Goal: Information Seeking & Learning: Learn about a topic

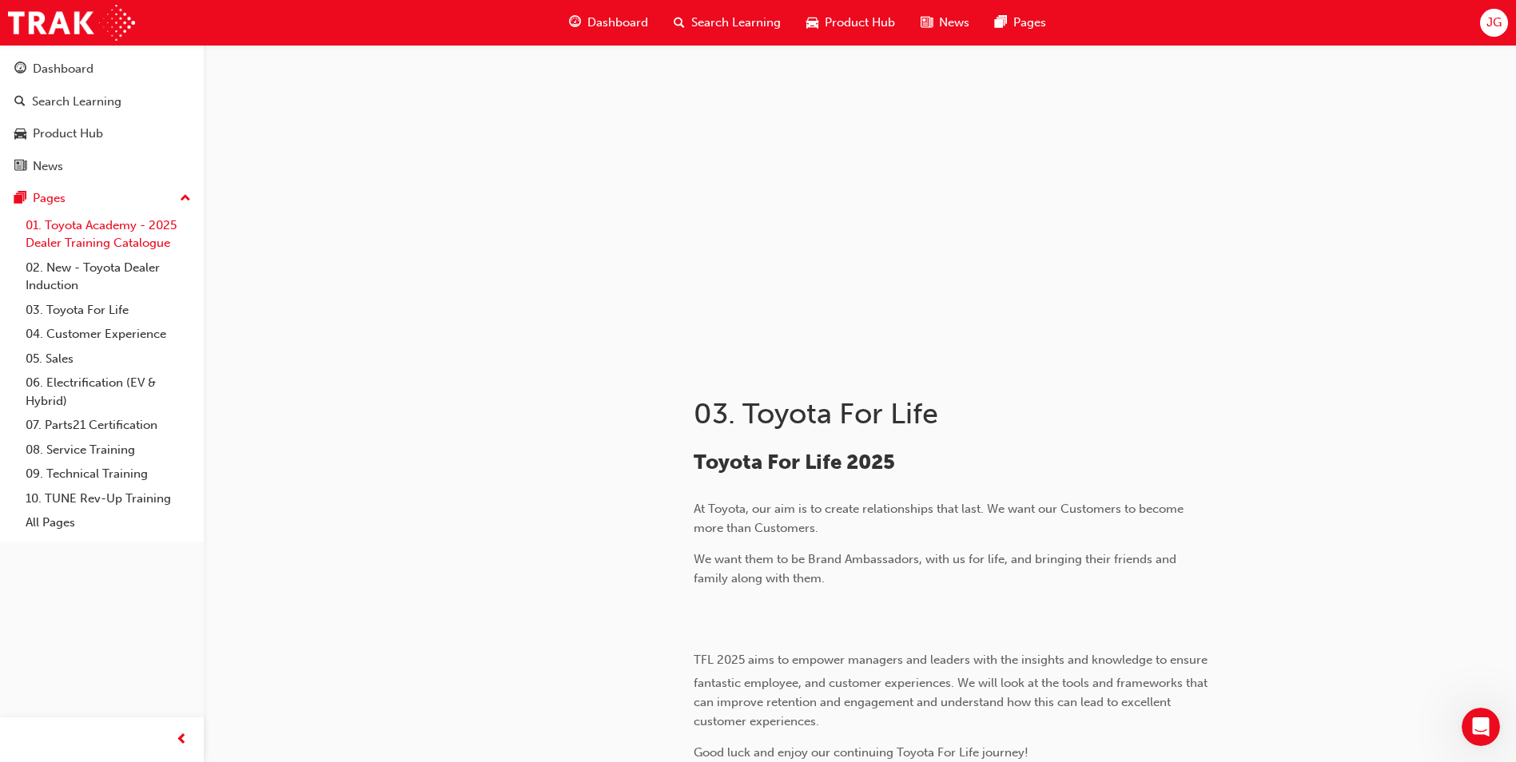
click at [100, 226] on link "01. Toyota Academy - 2025 Dealer Training Catalogue" at bounding box center [108, 234] width 178 height 42
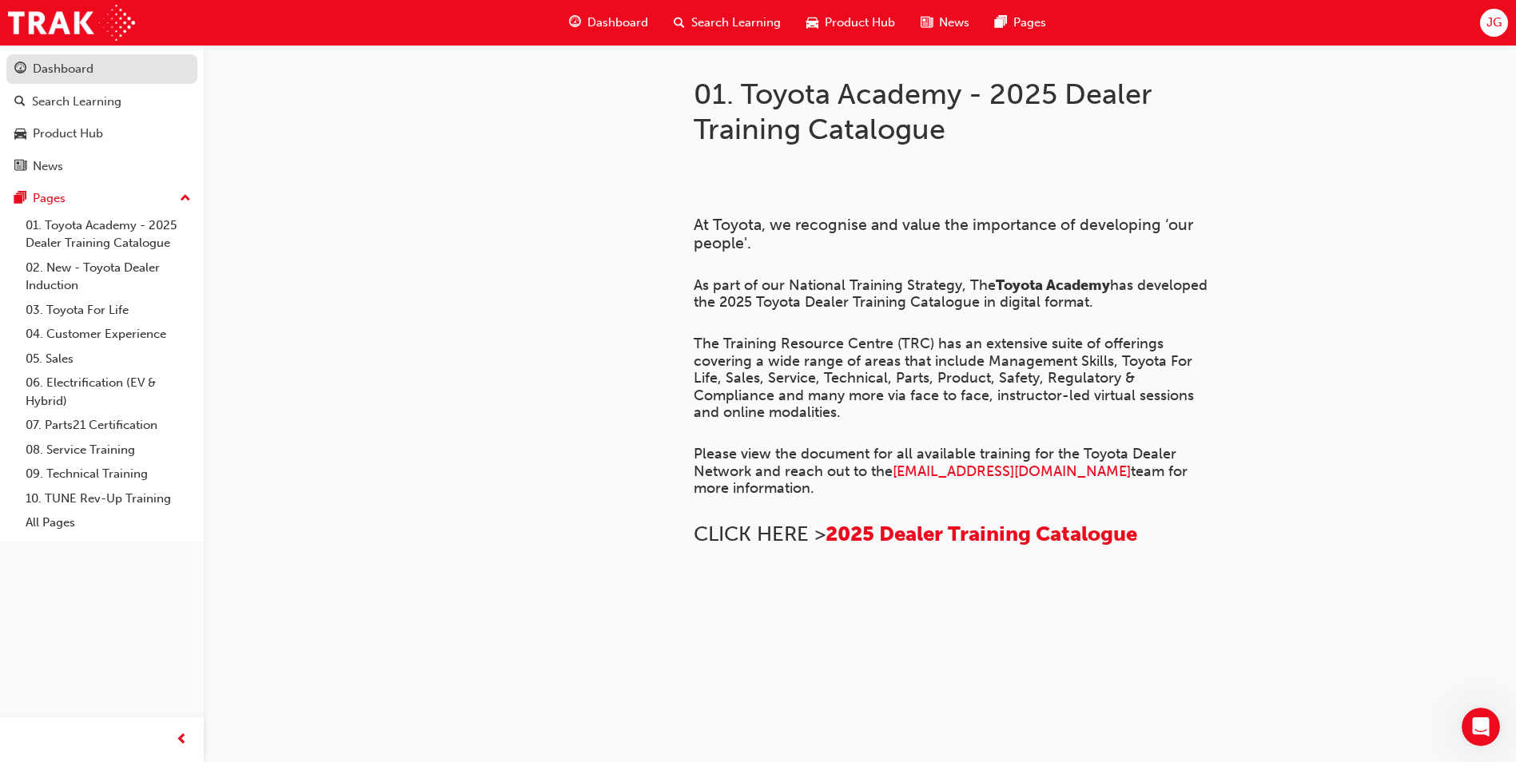
click at [82, 77] on div "Dashboard" at bounding box center [63, 69] width 61 height 18
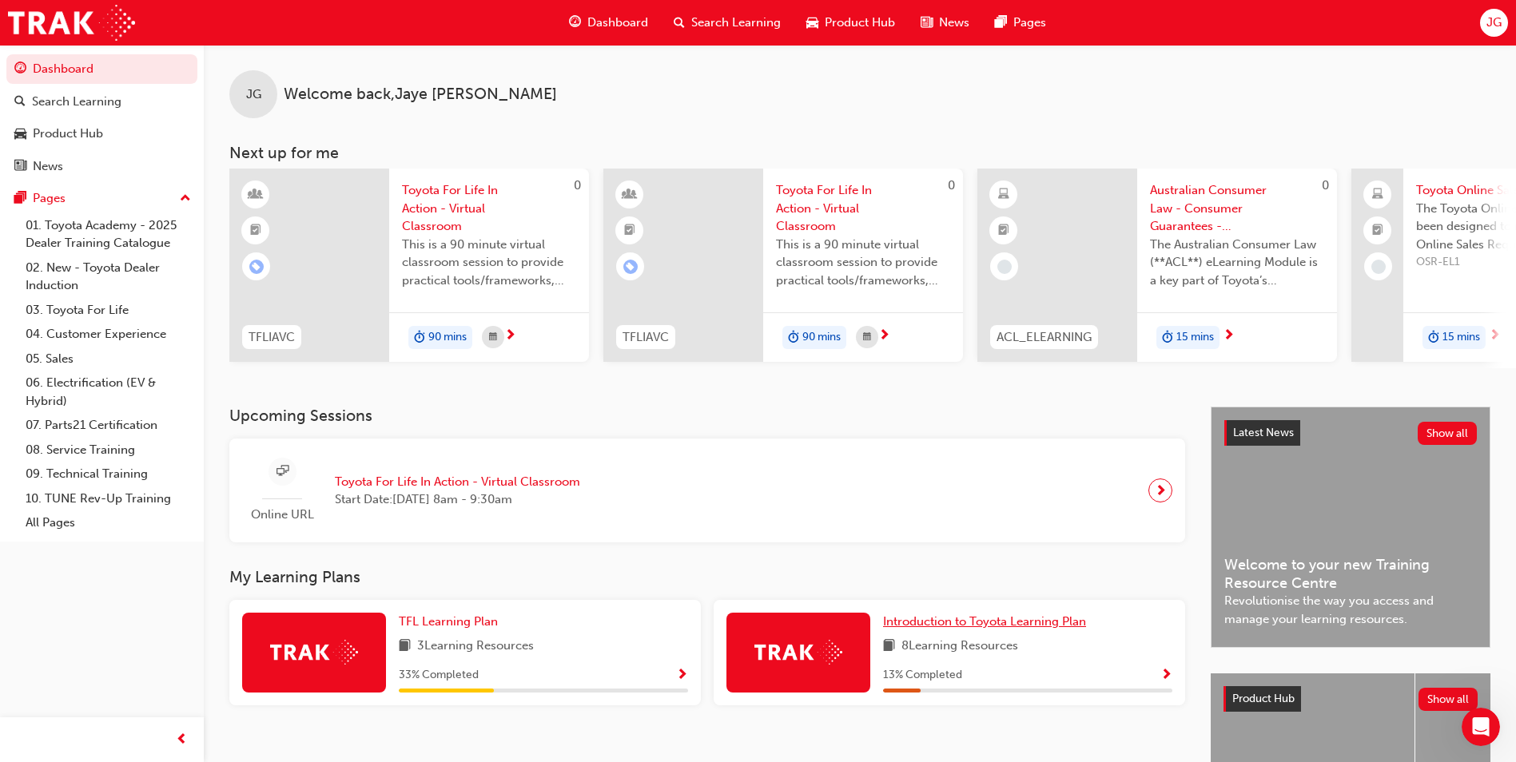
click at [902, 628] on span "Introduction to Toyota Learning Plan" at bounding box center [984, 622] width 203 height 14
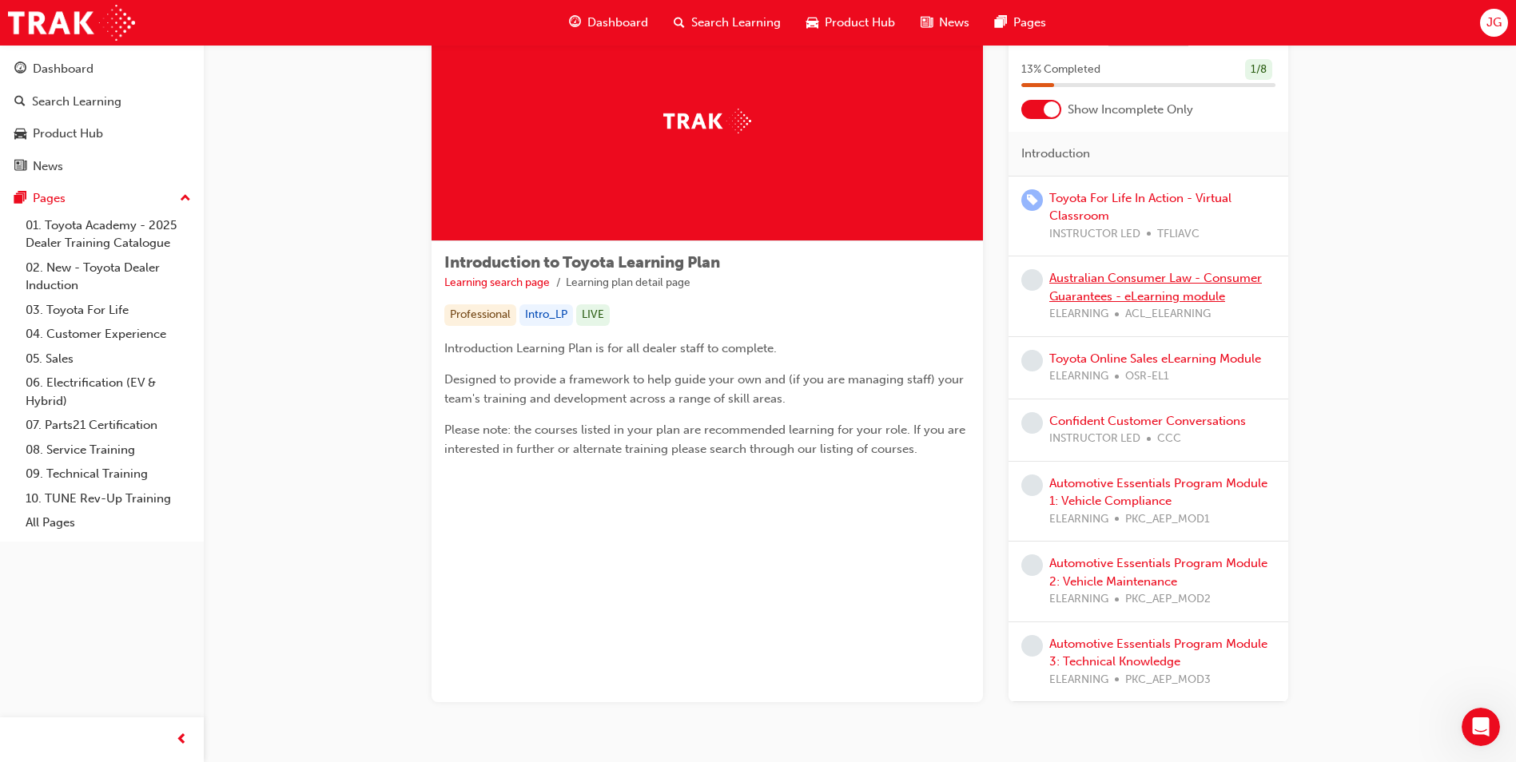
scroll to position [81, 0]
click at [1067, 205] on link "Toyota For Life In Action - Virtual Classroom" at bounding box center [1140, 208] width 182 height 33
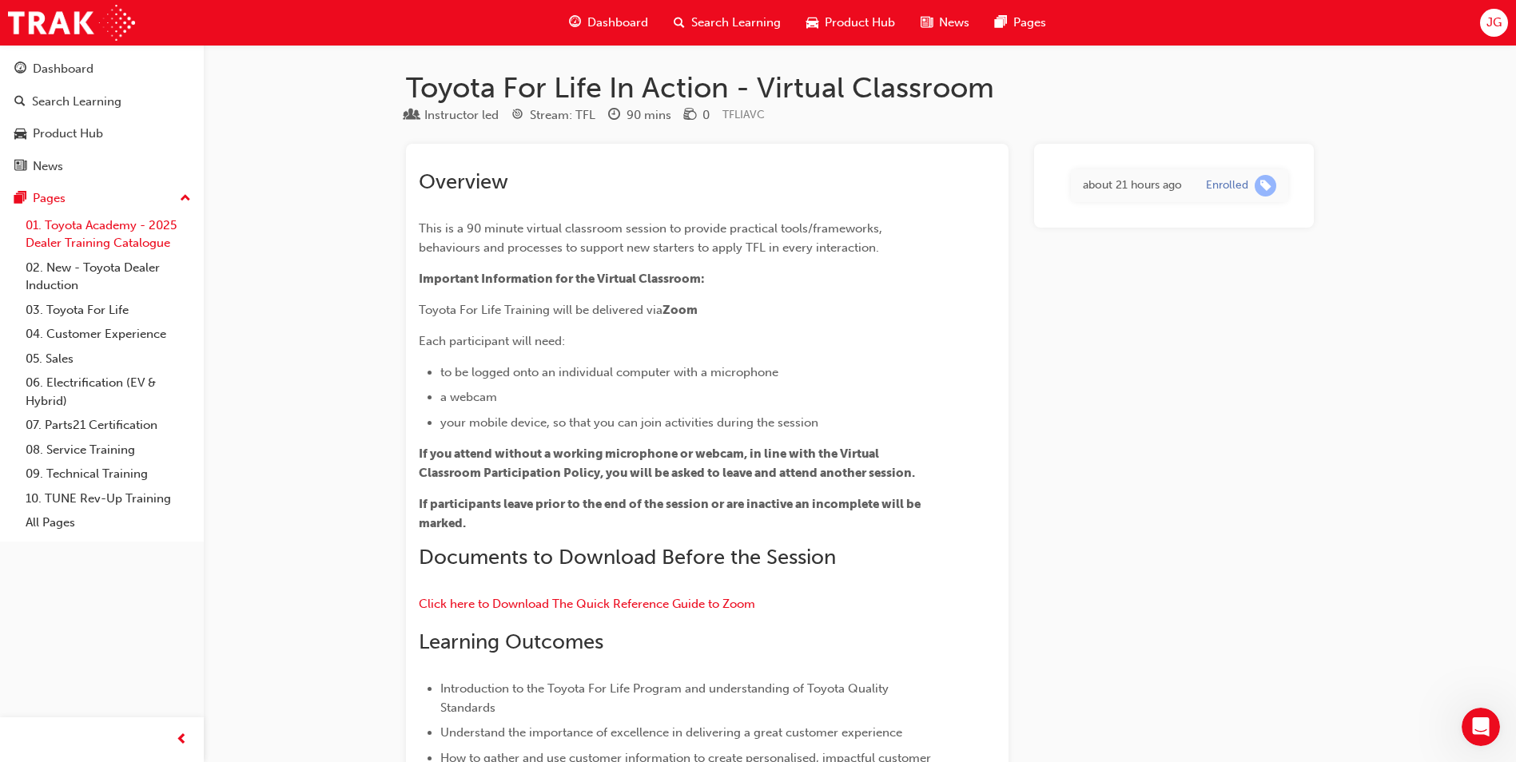
click at [106, 228] on link "01. Toyota Academy - 2025 Dealer Training Catalogue" at bounding box center [108, 234] width 178 height 42
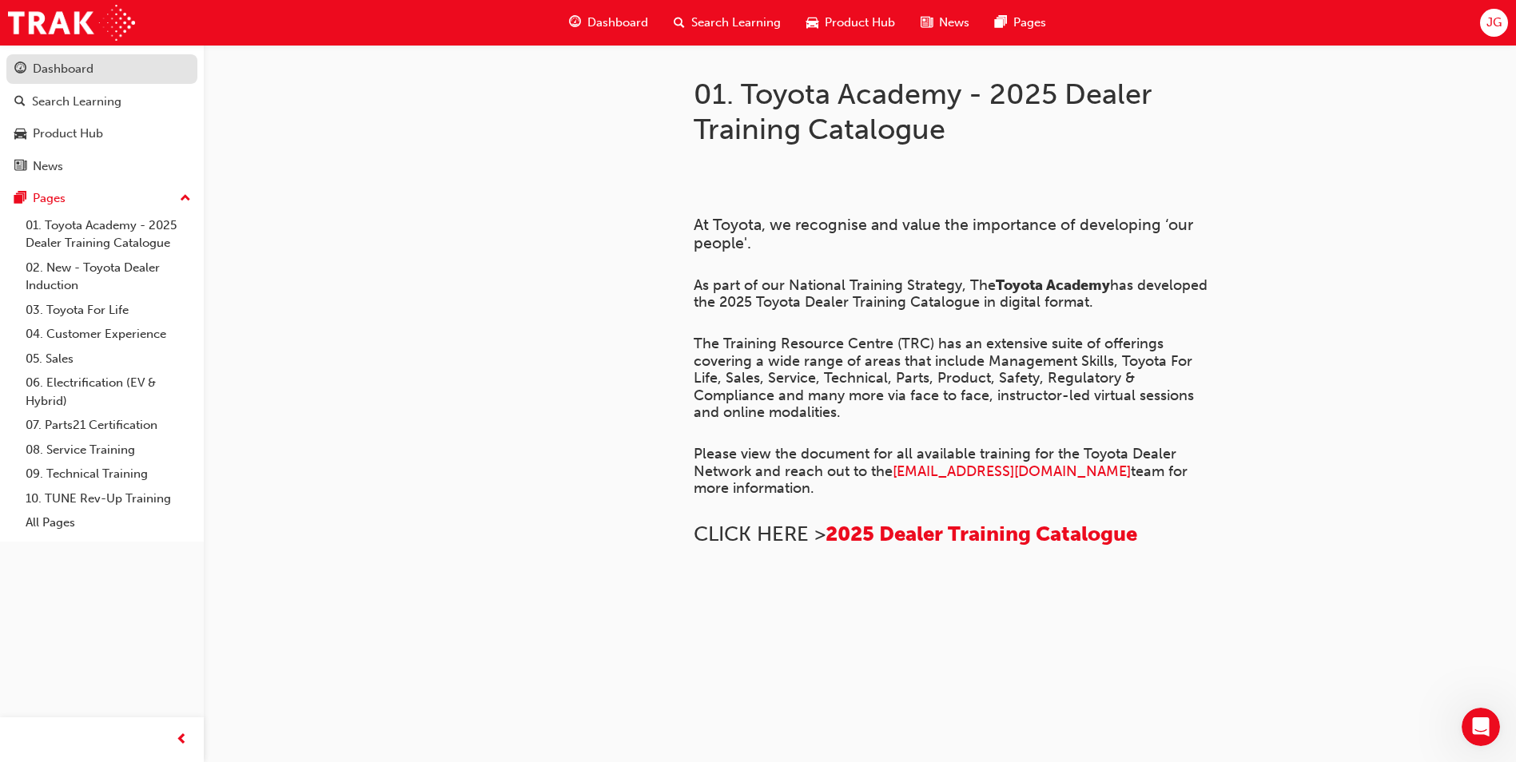
click at [38, 69] on div "Dashboard" at bounding box center [63, 69] width 61 height 18
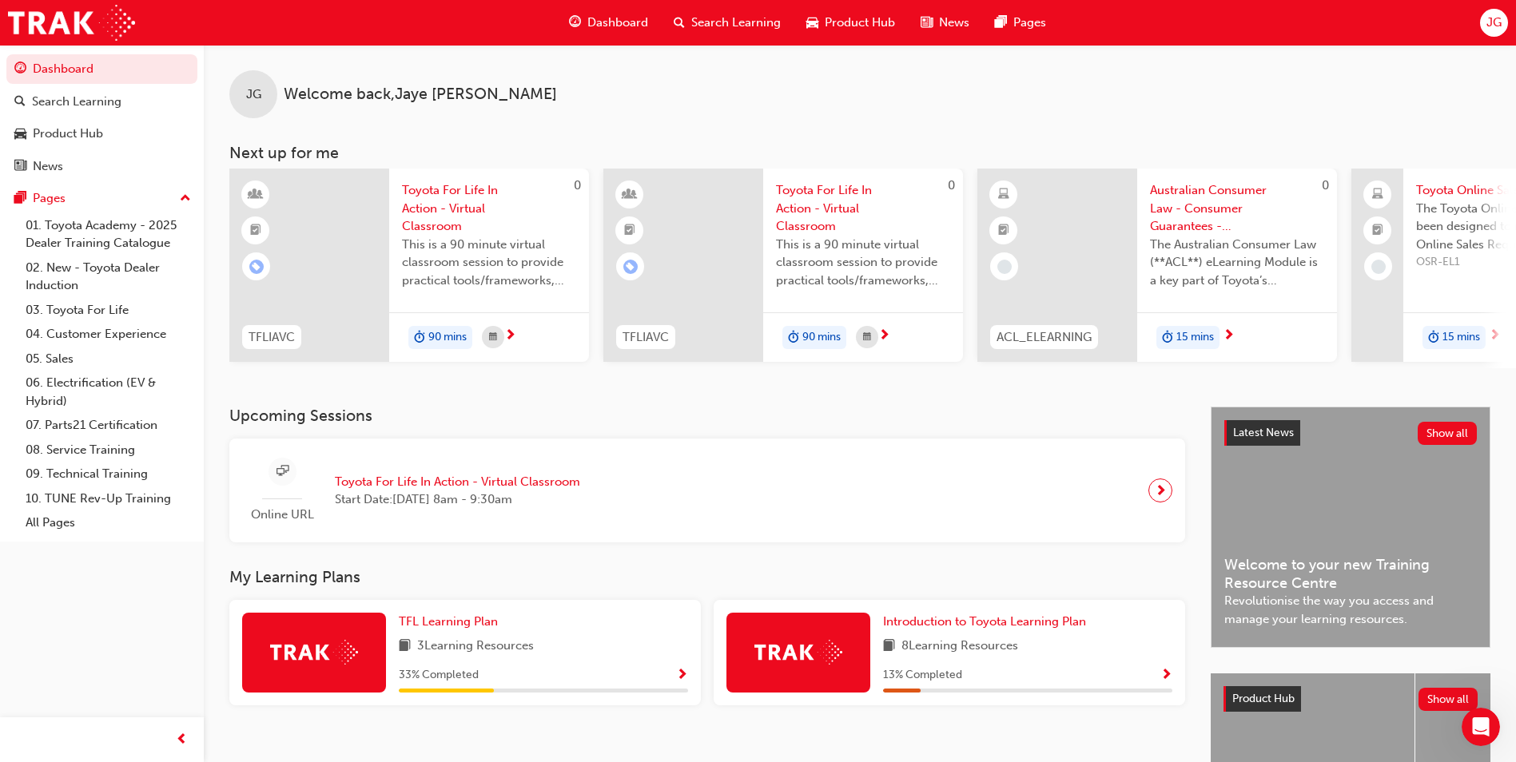
scroll to position [193, 0]
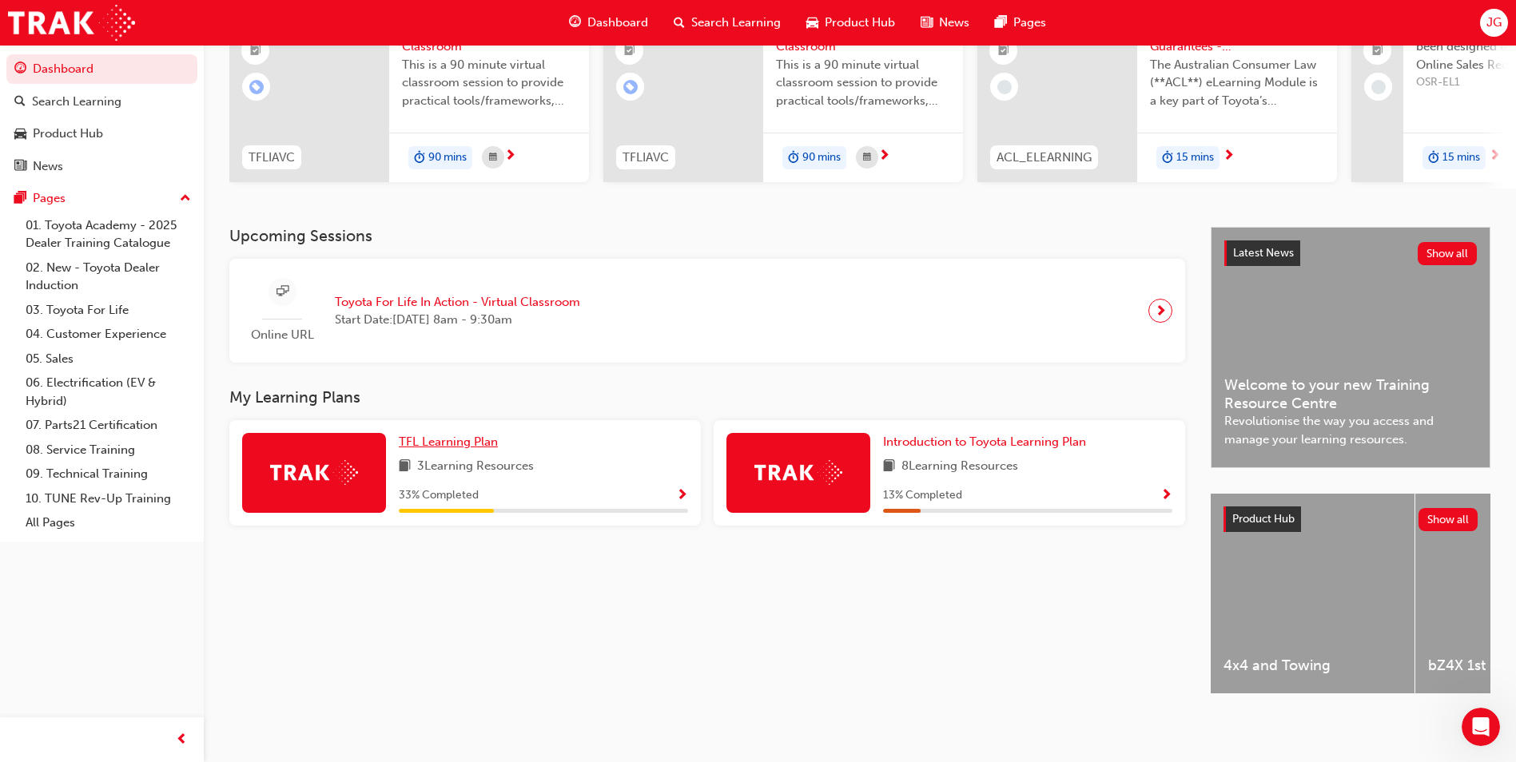
click at [439, 442] on span "TFL Learning Plan" at bounding box center [448, 442] width 99 height 14
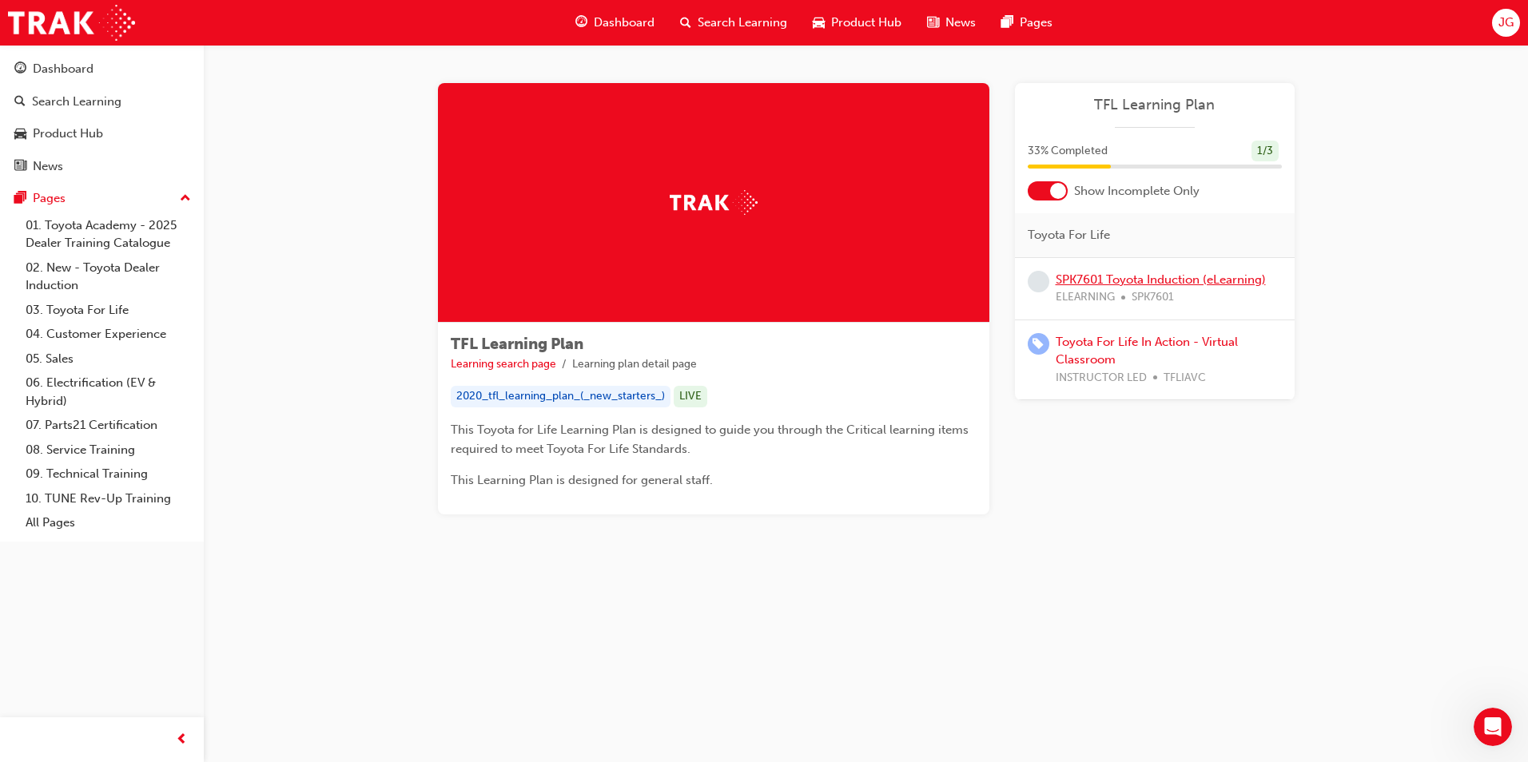
click at [1083, 283] on link "SPK7601 Toyota Induction (eLearning)" at bounding box center [1161, 280] width 210 height 14
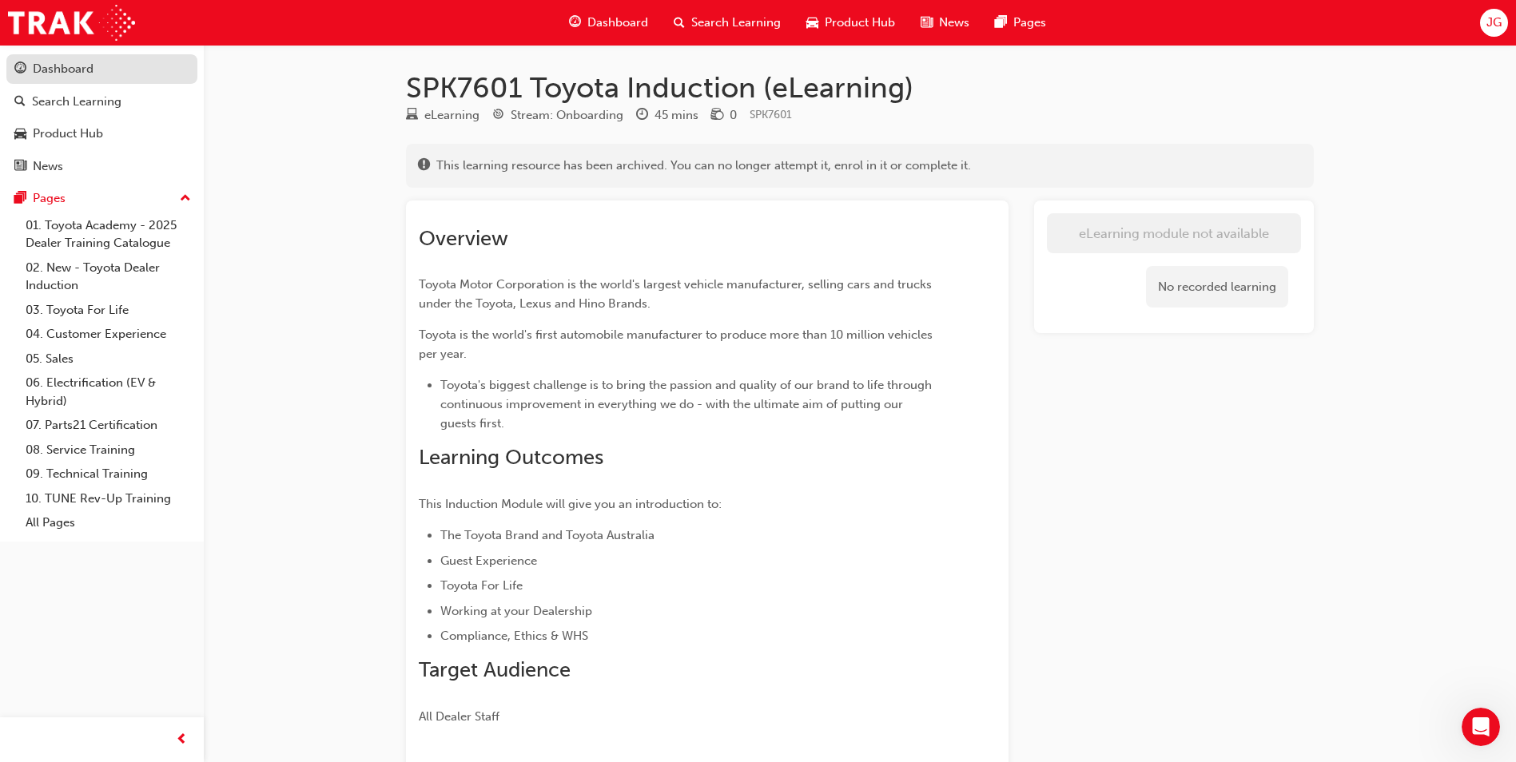
click at [52, 74] on div "Dashboard" at bounding box center [63, 69] width 61 height 18
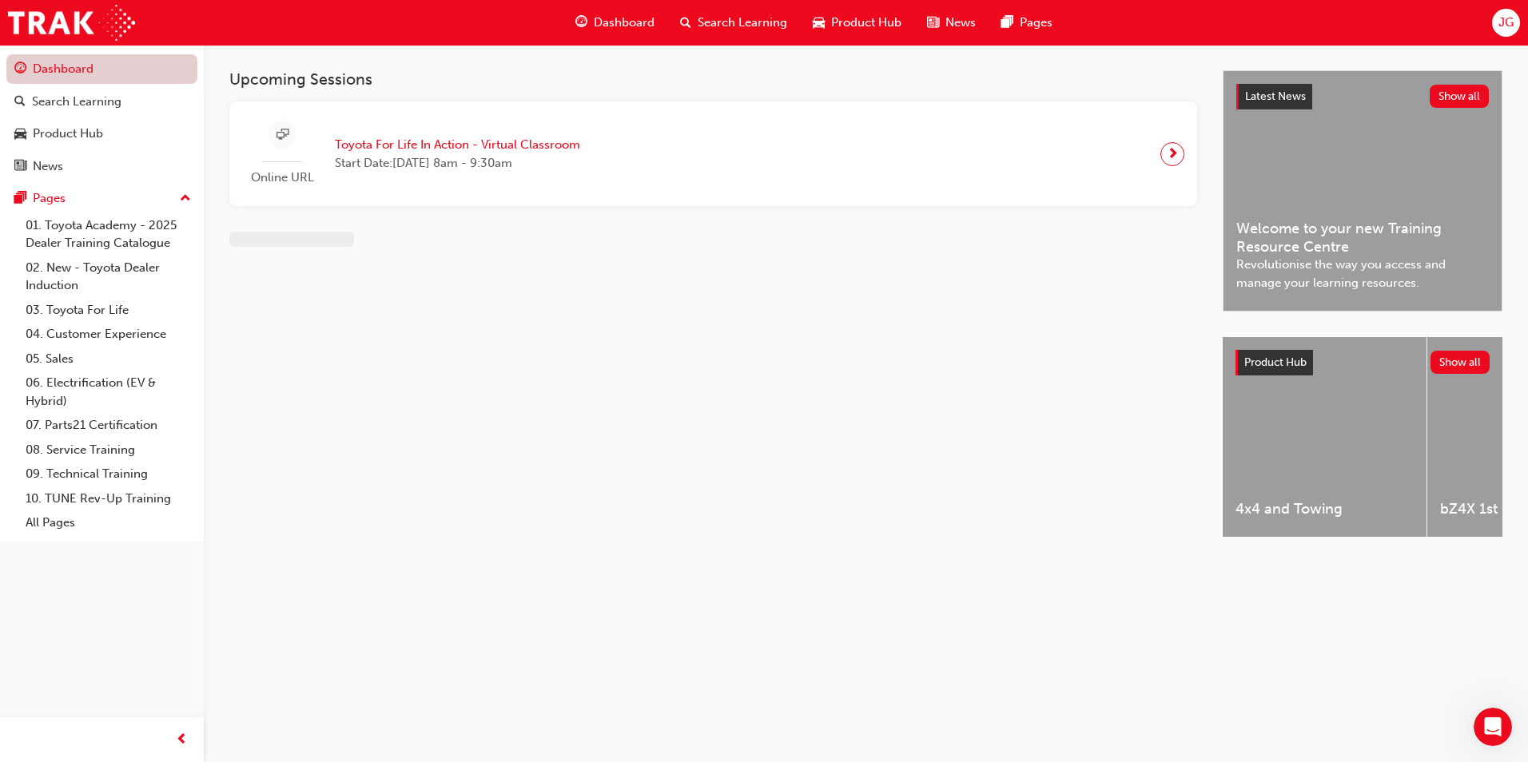
click at [52, 74] on link "Dashboard" at bounding box center [101, 69] width 191 height 30
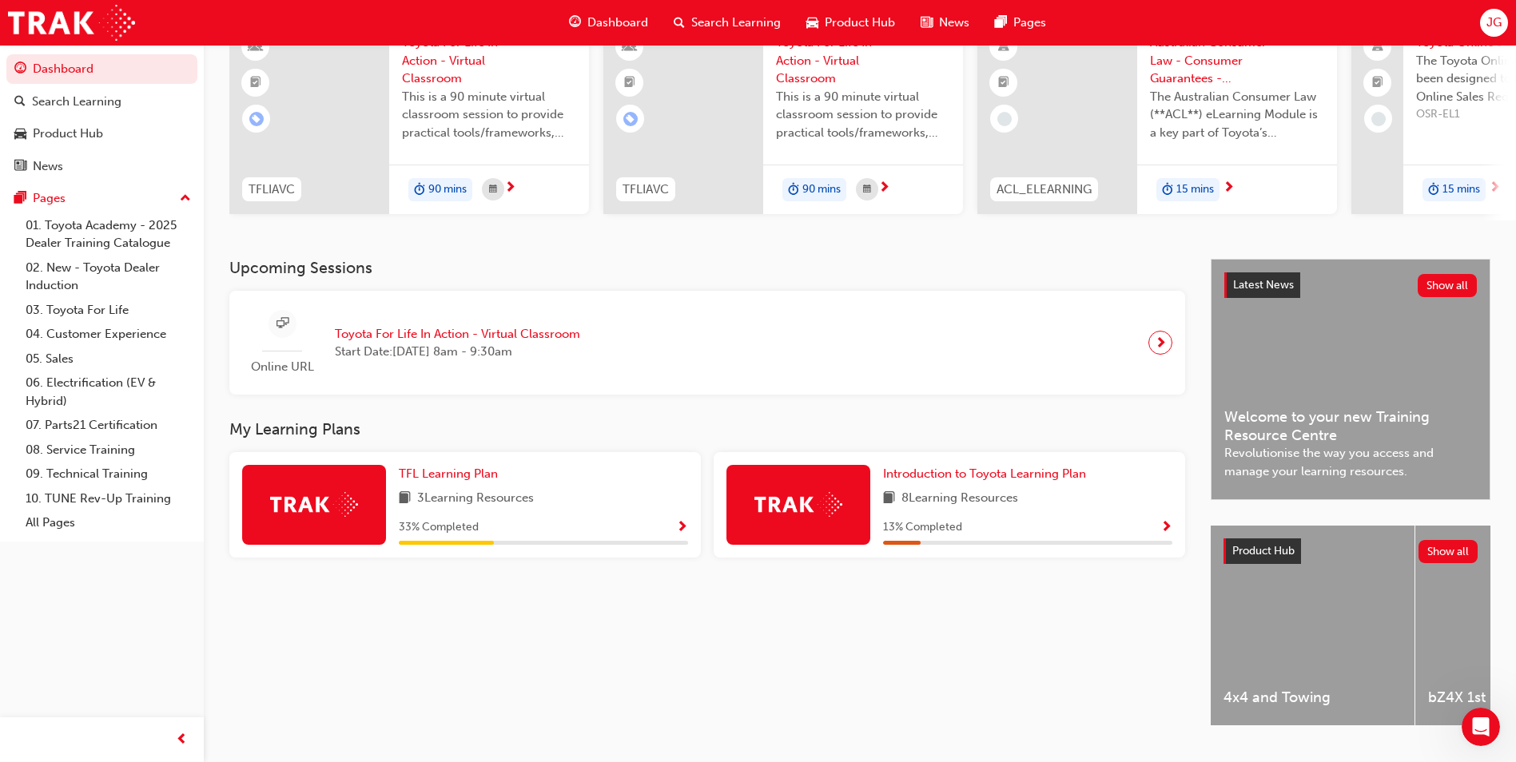
scroll to position [149, 0]
click at [412, 479] on span "TFL Learning Plan" at bounding box center [448, 473] width 99 height 14
